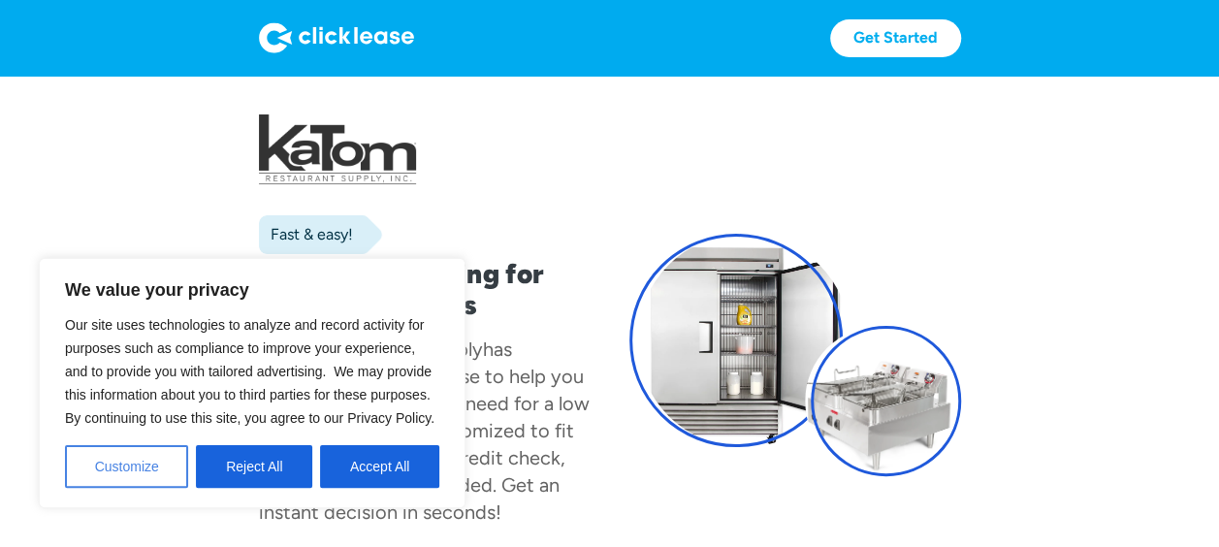
click at [149, 470] on button "Customize" at bounding box center [126, 466] width 123 height 43
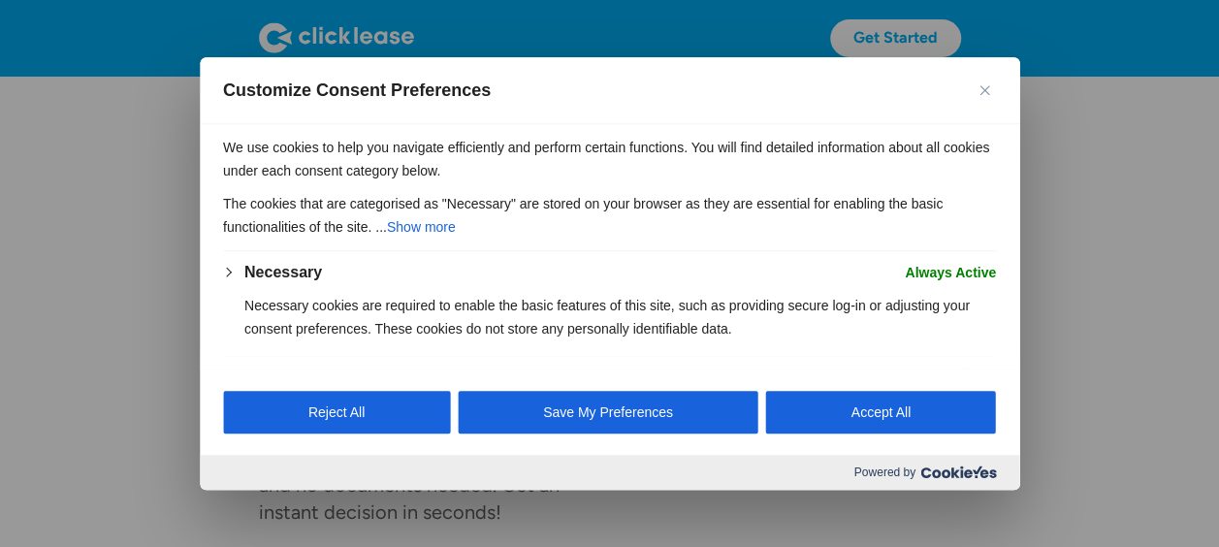
click at [1013, 357] on span "Customize Consent Preferences" at bounding box center [610, 350] width 820 height 39
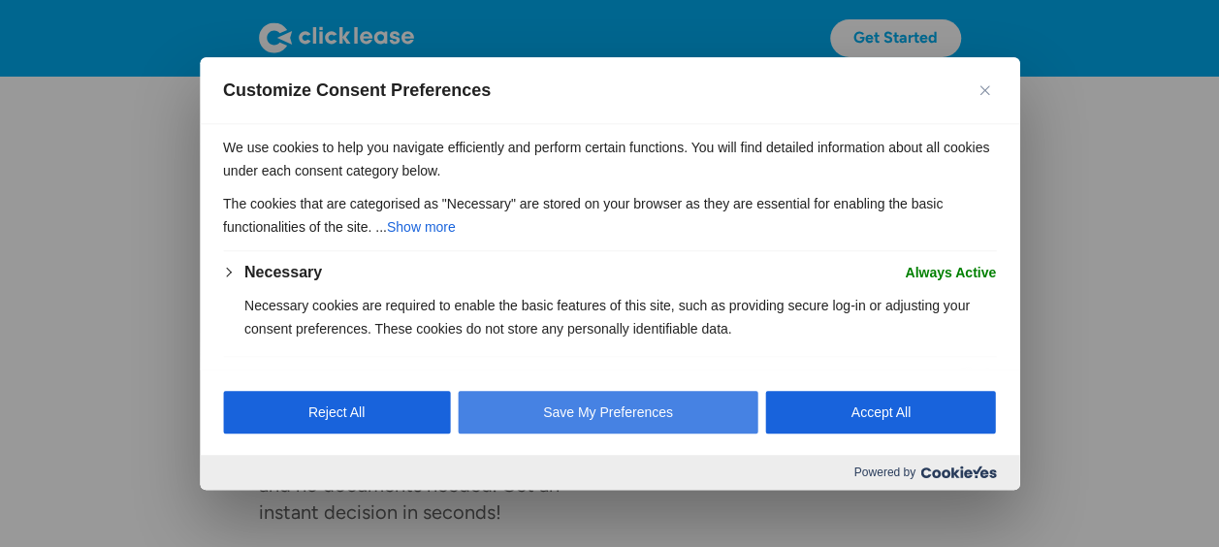
click at [733, 408] on button "Save My Preferences" at bounding box center [608, 412] width 301 height 43
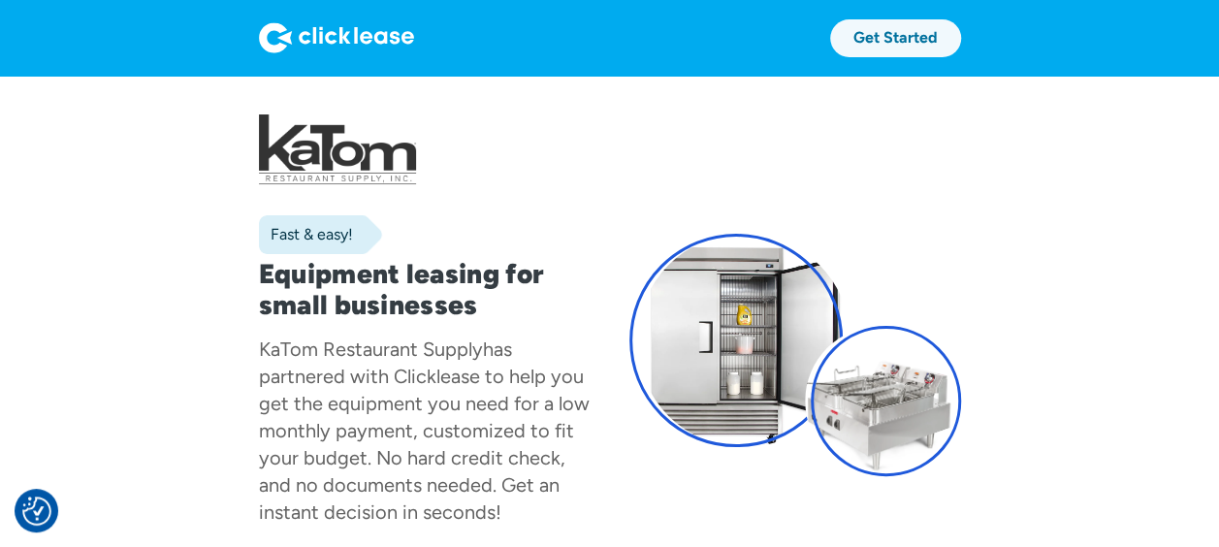
click at [887, 44] on link "Get Started" at bounding box center [895, 38] width 131 height 38
